Goal: Information Seeking & Learning: Find contact information

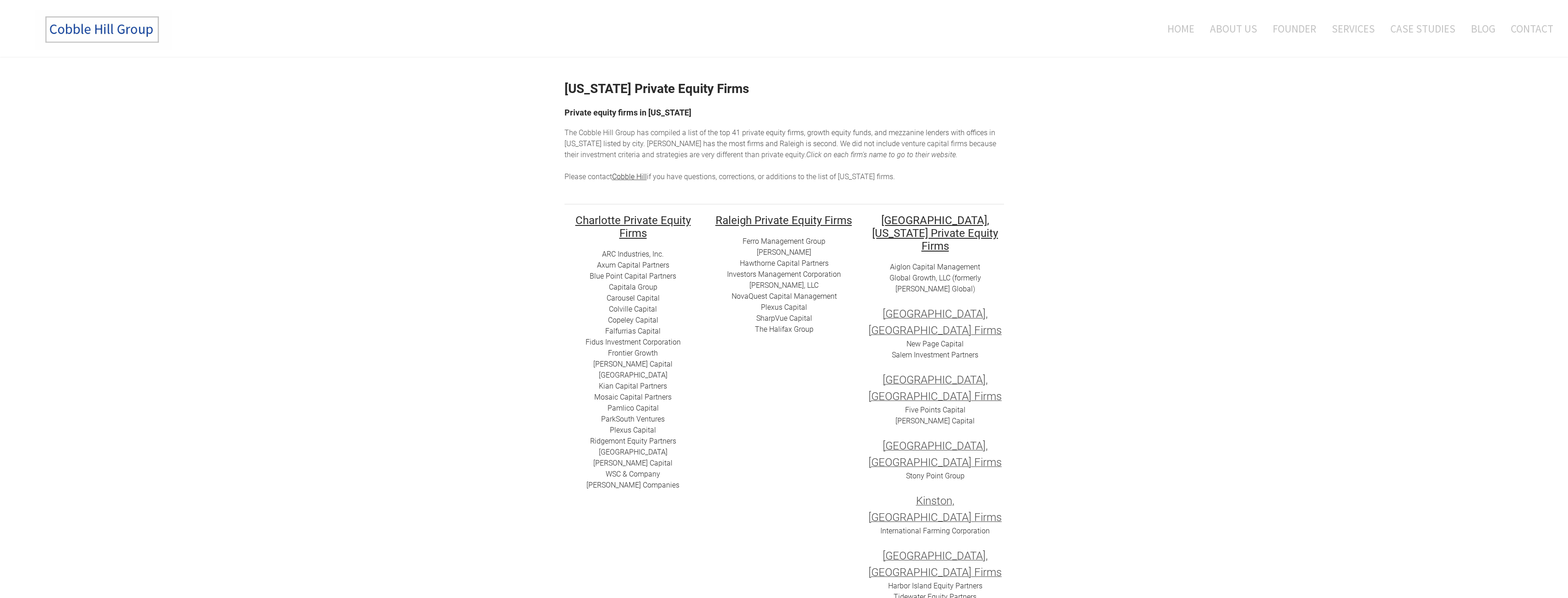
click at [613, 276] on link "​Blue Point Capital Partners" at bounding box center [633, 275] width 87 height 9
click at [637, 263] on link "Axum Capital Partners" at bounding box center [633, 264] width 72 height 9
click at [631, 396] on link "Mosaic Capital Partners" at bounding box center [633, 396] width 77 height 9
click at [648, 377] on link "[GEOGRAPHIC_DATA]" at bounding box center [633, 375] width 69 height 9
click at [618, 386] on link "​Kian Capital Partners" at bounding box center [633, 385] width 68 height 9
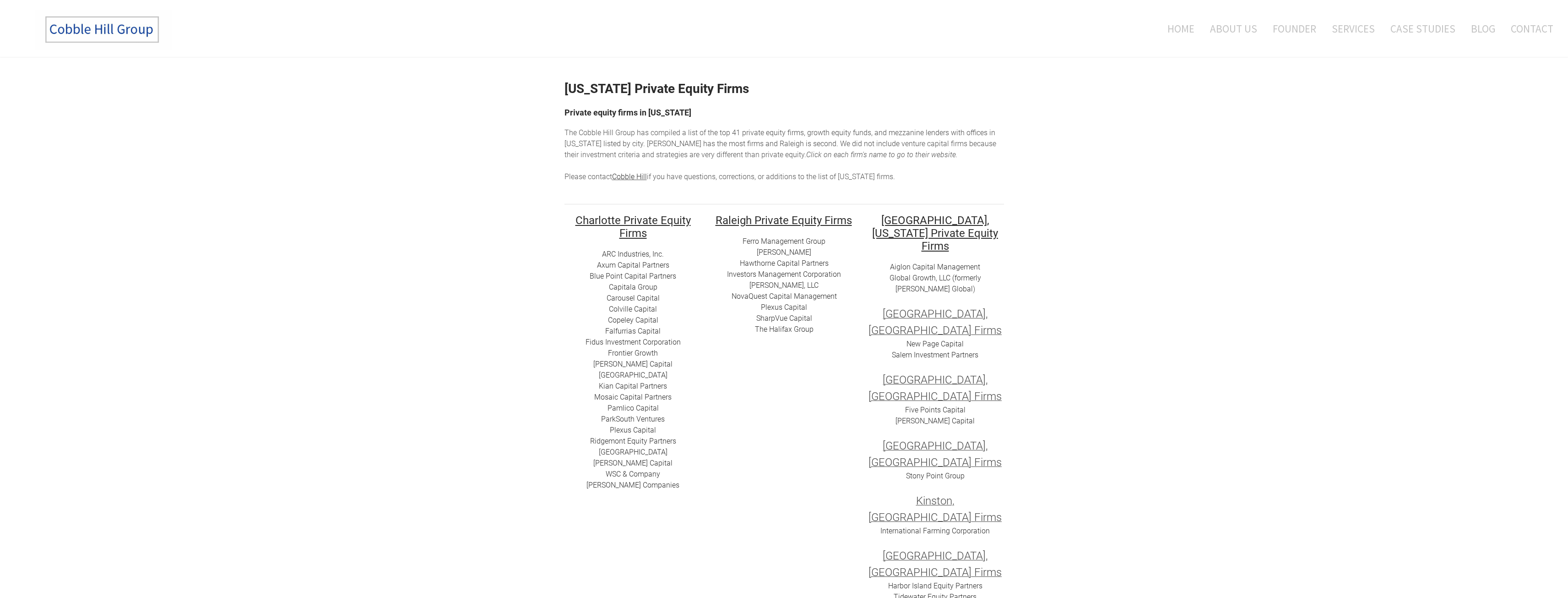
click at [638, 364] on link "[PERSON_NAME] Capital" at bounding box center [633, 364] width 79 height 9
click at [808, 260] on link "Hawthorne Capital Partners" at bounding box center [784, 263] width 89 height 9
click at [629, 321] on link "Copeley Capital" at bounding box center [633, 320] width 51 height 9
click at [614, 422] on link "ParkSouth Ventures" at bounding box center [633, 418] width 64 height 9
click at [782, 243] on link "Ferro Management Group" at bounding box center [784, 241] width 83 height 9
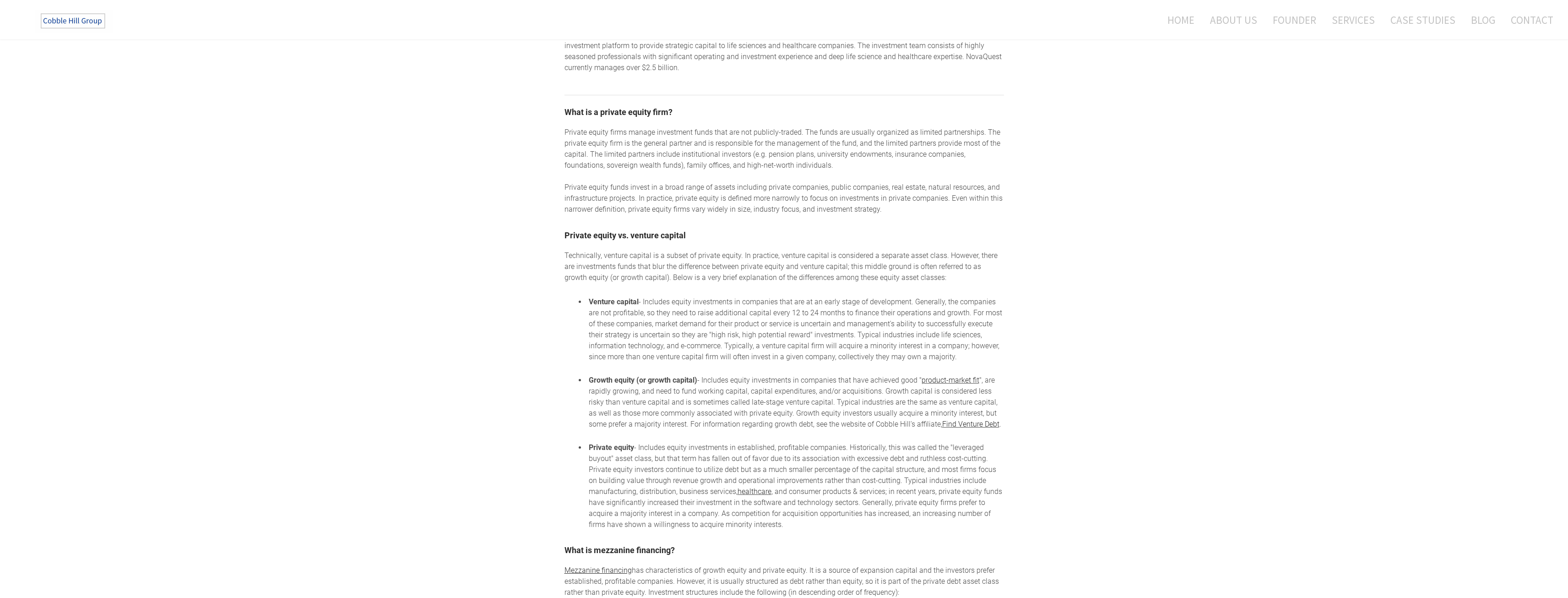
scroll to position [1177, 0]
